Goal: Information Seeking & Learning: Learn about a topic

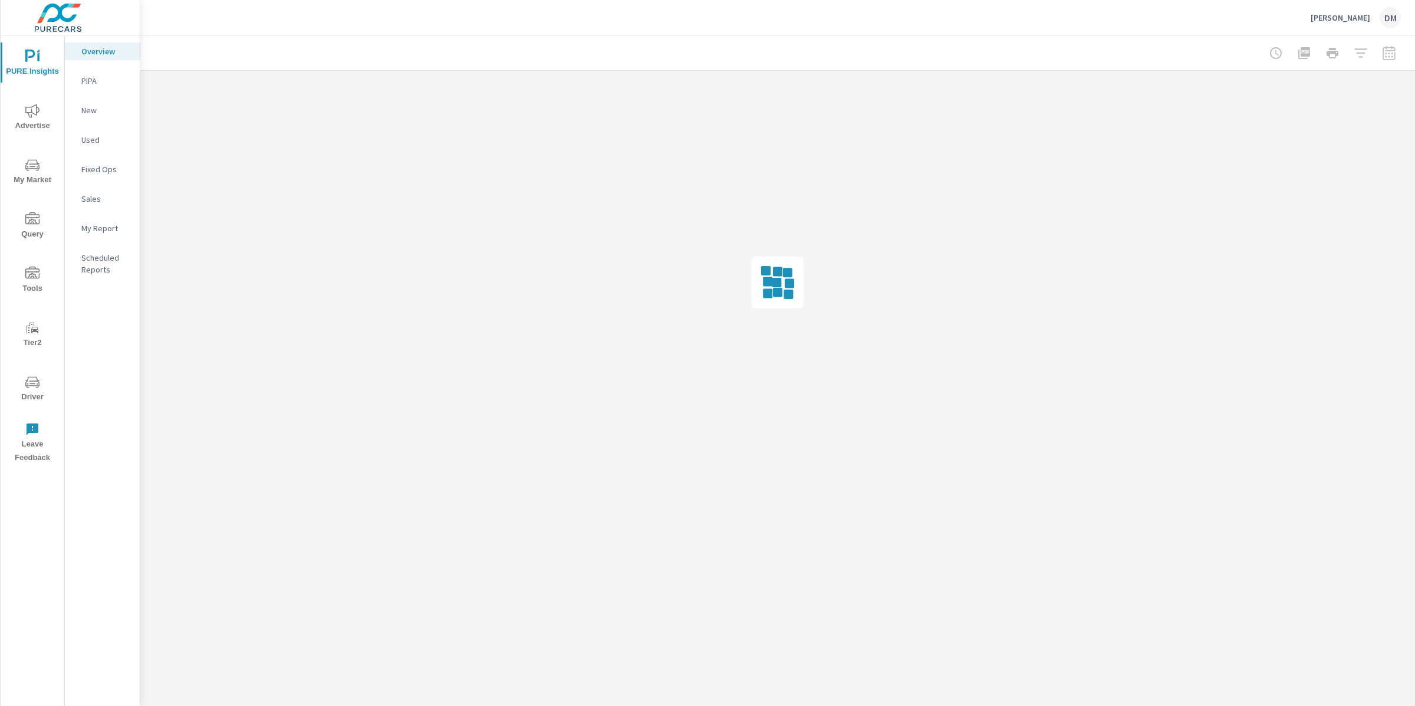
click at [51, 119] on span "Advertise" at bounding box center [32, 118] width 57 height 29
click at [98, 87] on div "Search" at bounding box center [102, 81] width 75 height 18
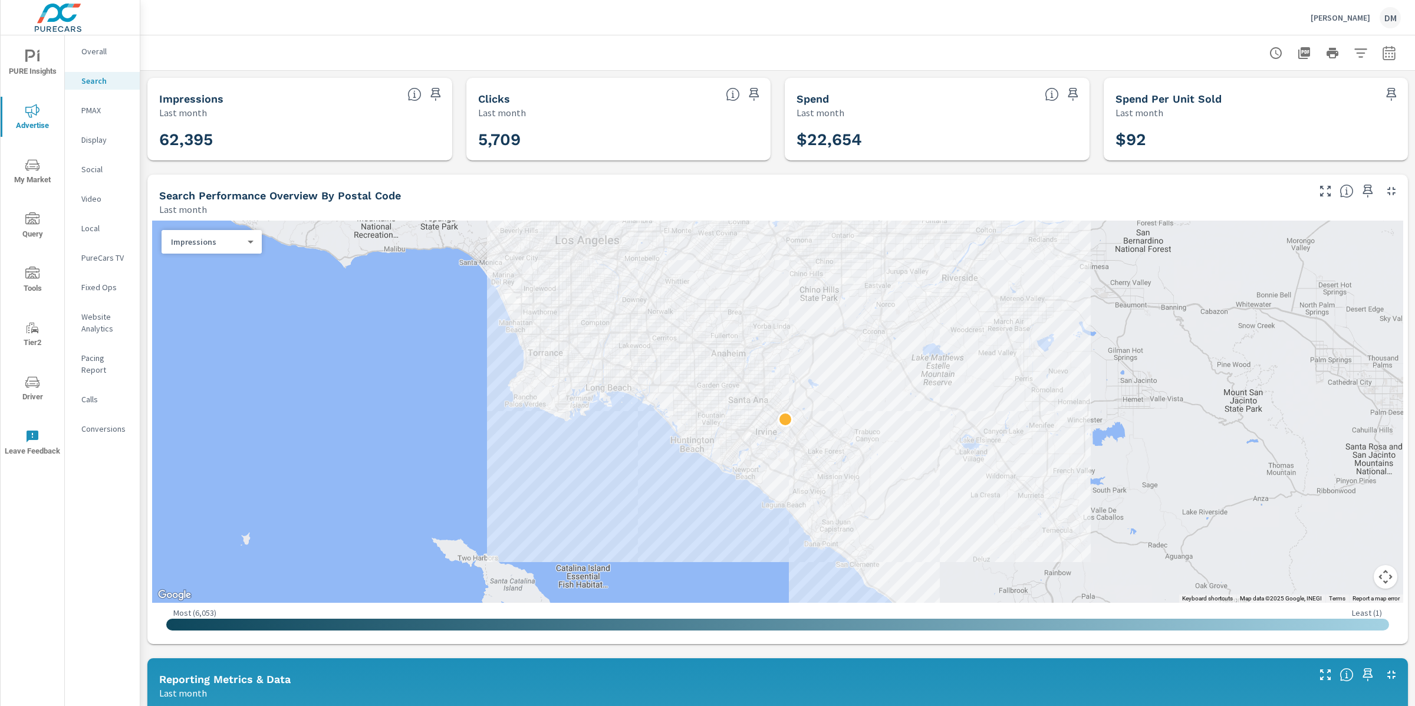
click at [33, 166] on icon "nav menu" at bounding box center [32, 165] width 14 height 14
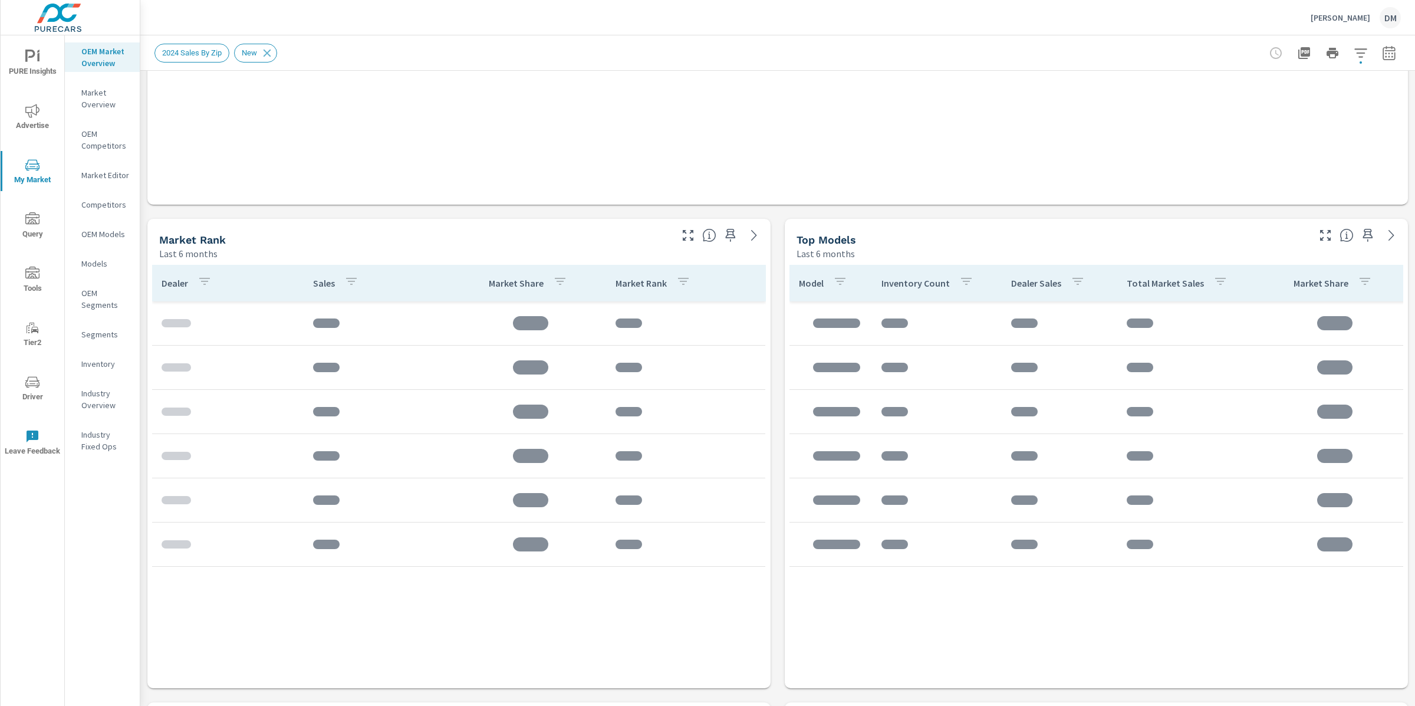
scroll to position [440, 0]
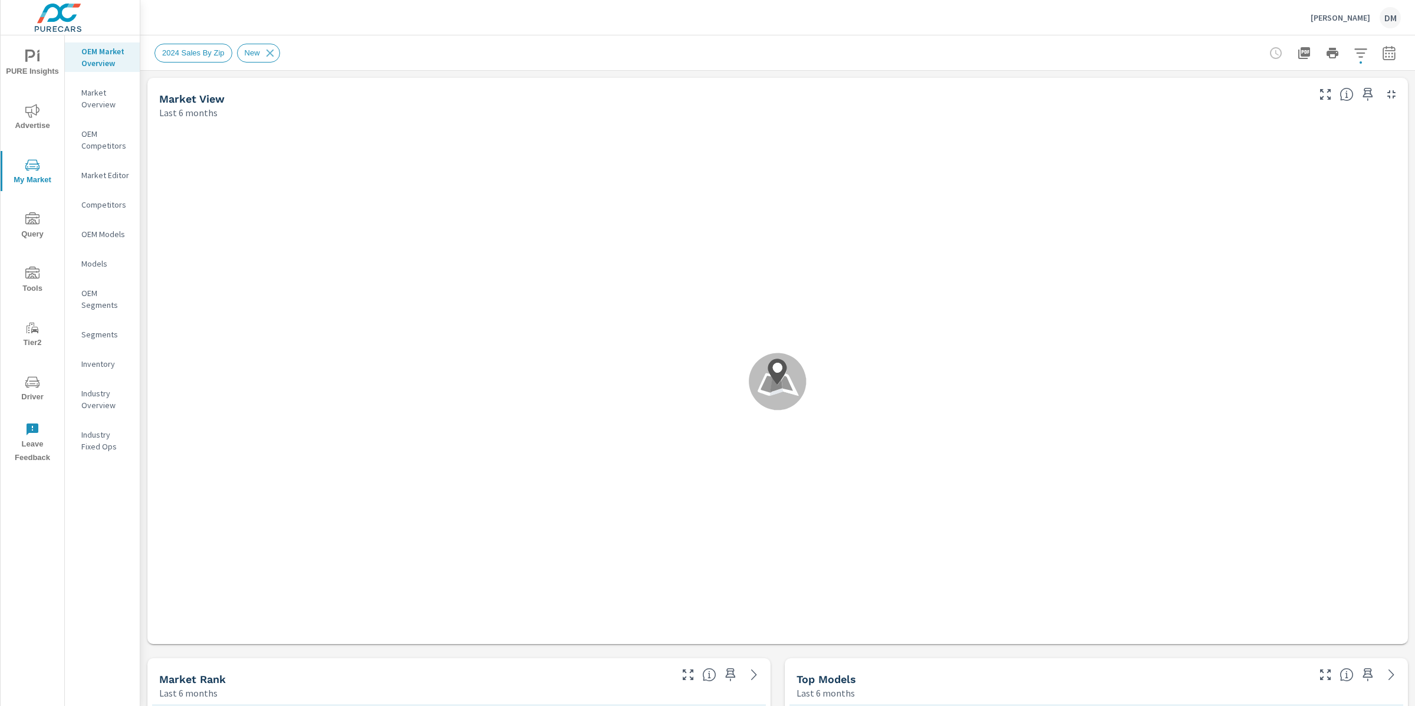
click at [35, 383] on icon "nav menu" at bounding box center [32, 382] width 14 height 14
